Goal: Transaction & Acquisition: Purchase product/service

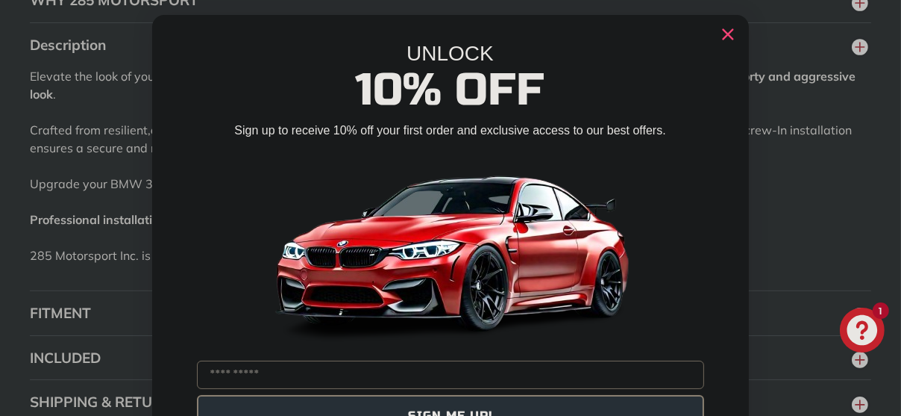
scroll to position [17, 0]
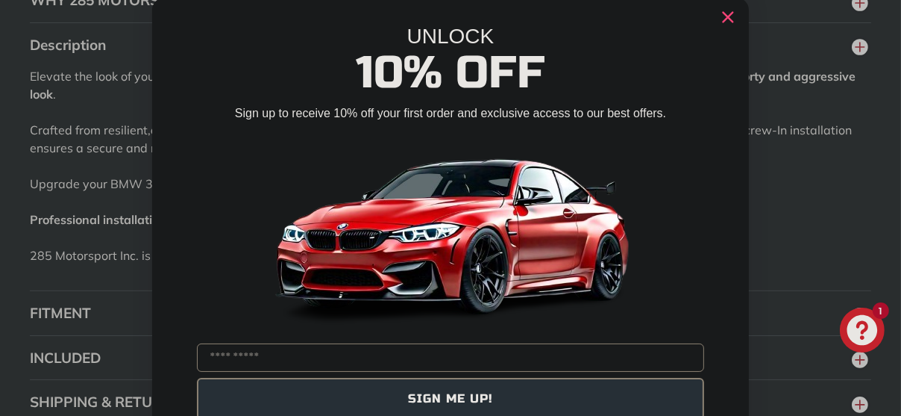
click at [252, 367] on input "YOUR EMAIL" at bounding box center [450, 357] width 507 height 28
type input "**********"
click at [472, 396] on button "SIGN ME UP!" at bounding box center [450, 399] width 507 height 42
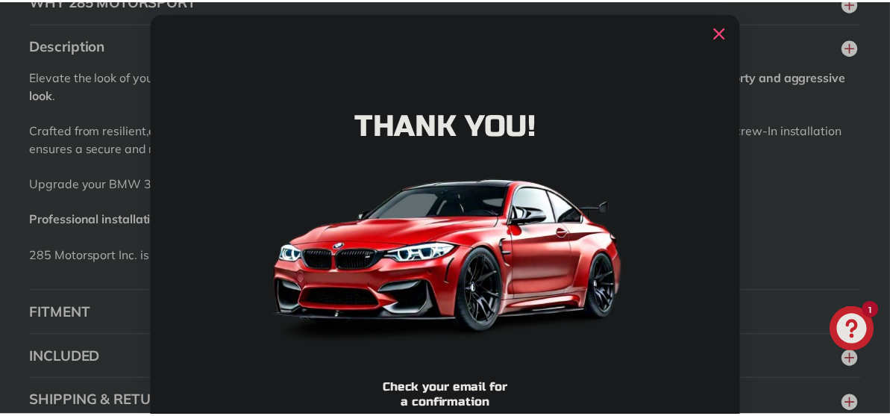
scroll to position [0, 0]
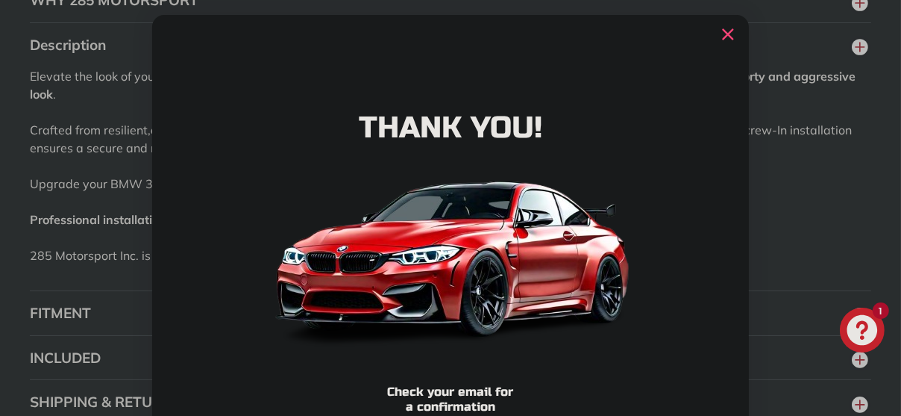
click at [729, 26] on circle "Close dialog" at bounding box center [728, 34] width 22 height 22
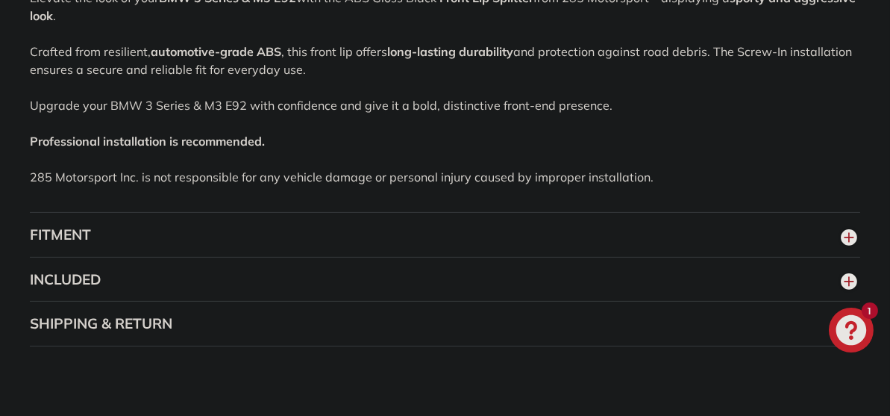
scroll to position [1089, 0]
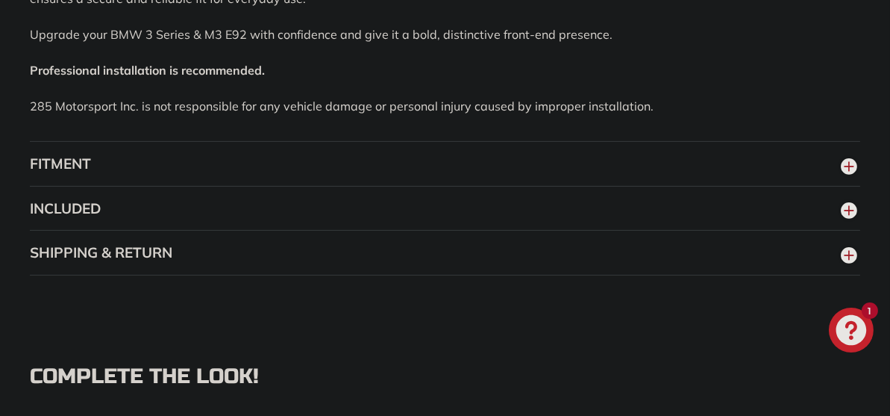
click at [843, 157] on icon "button" at bounding box center [849, 166] width 22 height 27
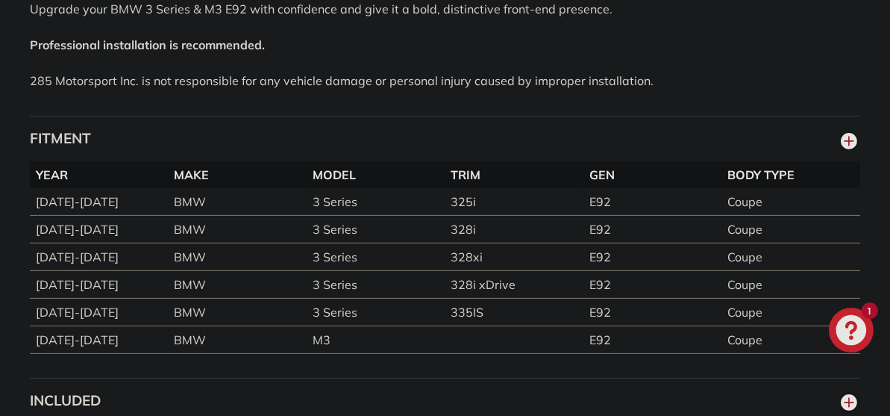
scroll to position [1163, 0]
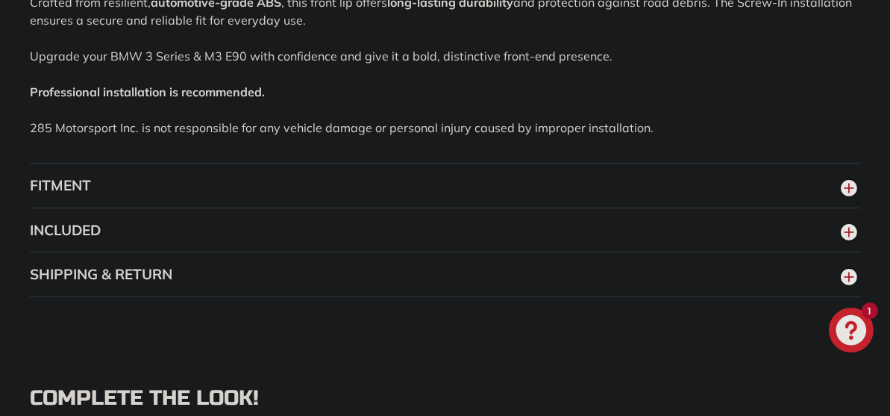
scroll to position [1119, 0]
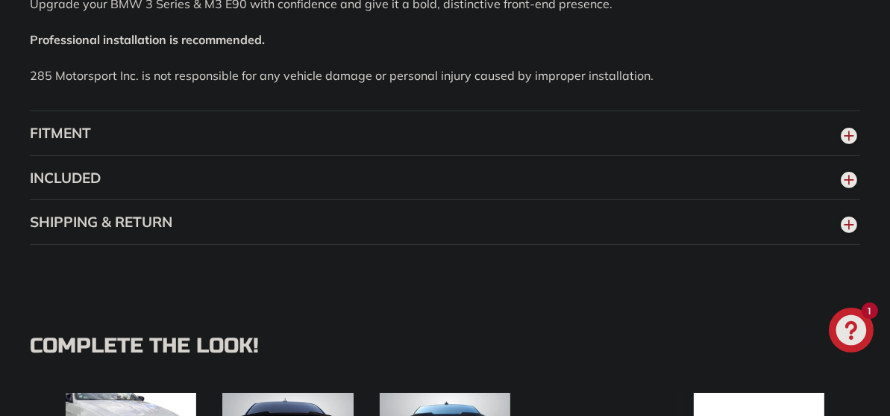
click at [619, 125] on button "FITMENT" at bounding box center [445, 133] width 831 height 45
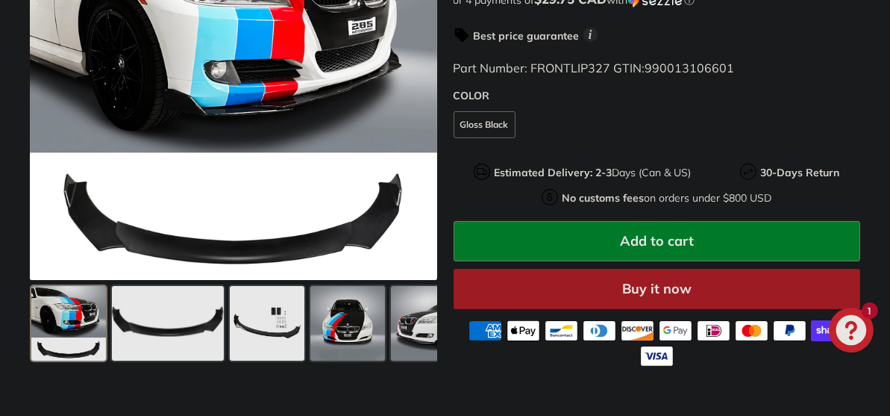
scroll to position [448, 0]
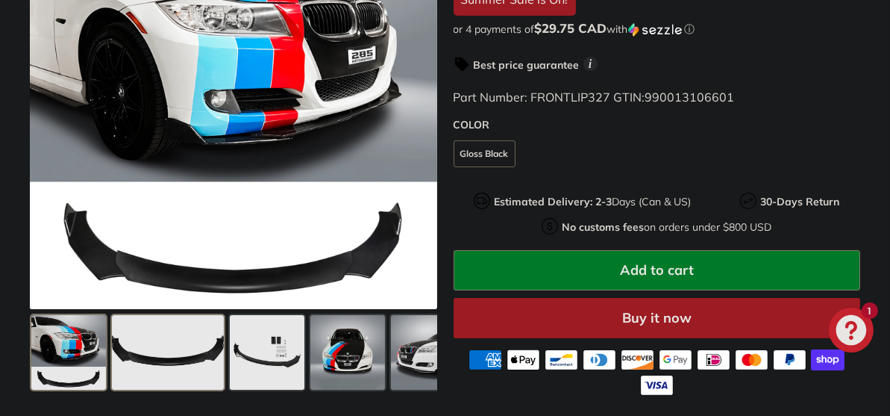
click at [186, 369] on span at bounding box center [168, 352] width 112 height 75
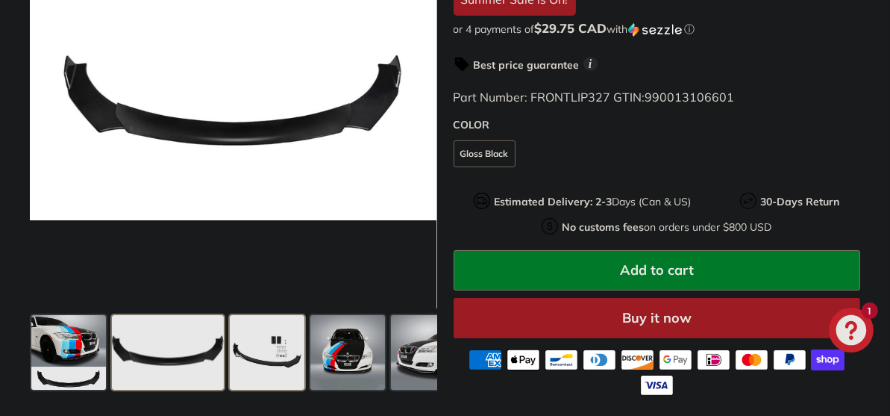
click at [247, 353] on span at bounding box center [267, 352] width 75 height 75
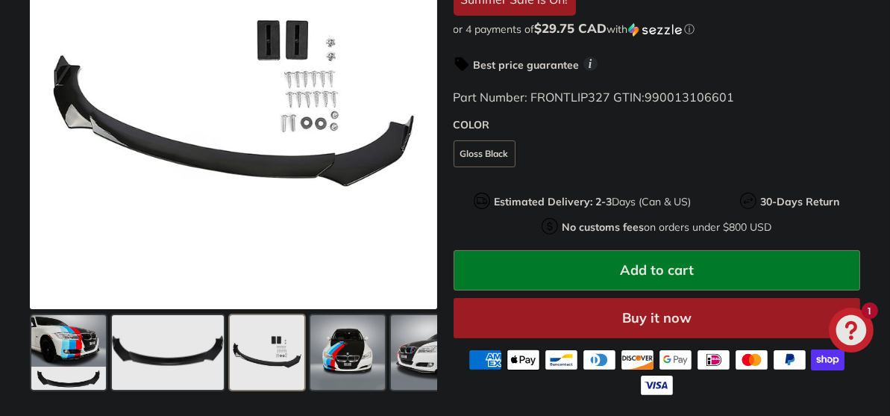
click at [284, 340] on span at bounding box center [267, 352] width 75 height 75
click at [348, 345] on span at bounding box center [347, 352] width 75 height 75
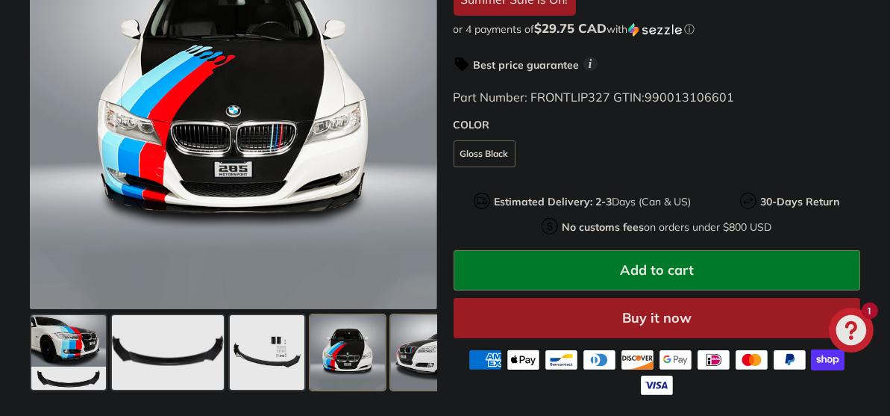
click at [397, 337] on span at bounding box center [428, 352] width 75 height 75
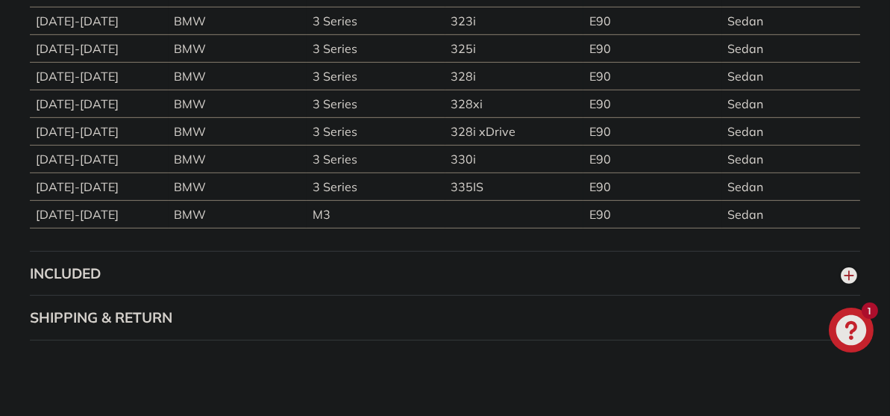
scroll to position [1418, 0]
